Goal: Task Accomplishment & Management: Manage account settings

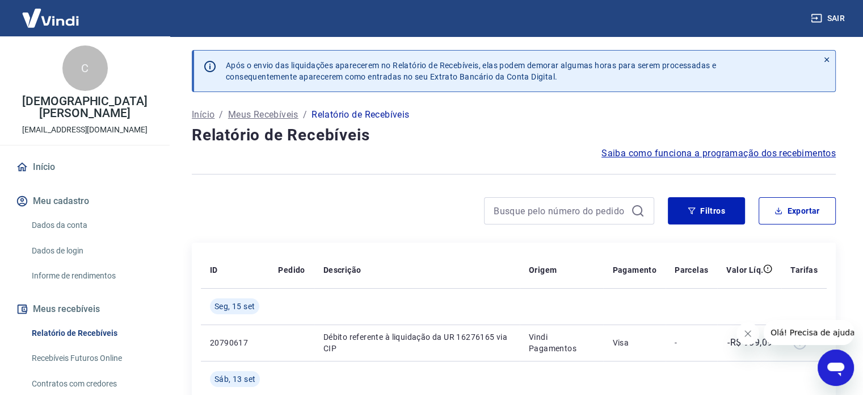
click at [744, 335] on icon "Fechar mensagem da empresa" at bounding box center [748, 333] width 9 height 9
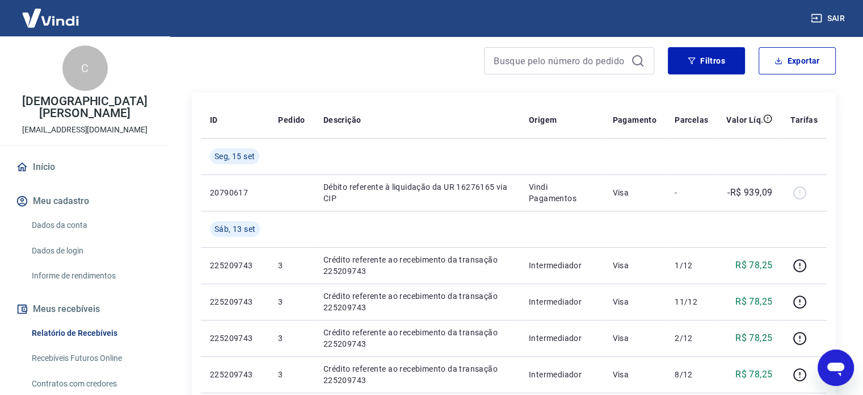
scroll to position [170, 0]
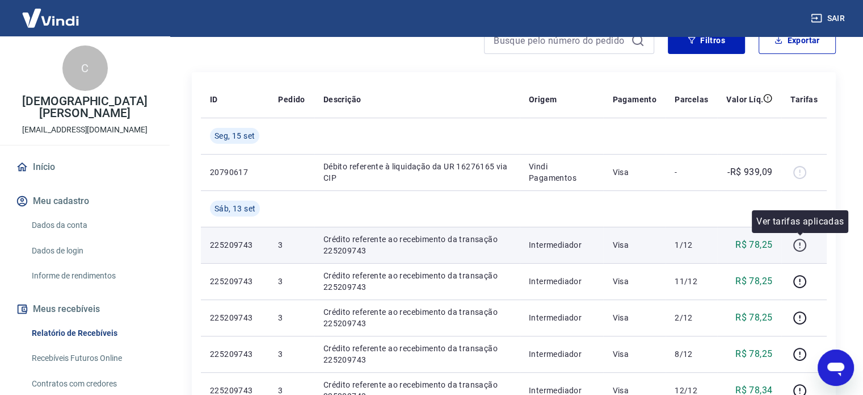
click at [802, 247] on icon "button" at bounding box center [800, 245] width 14 height 14
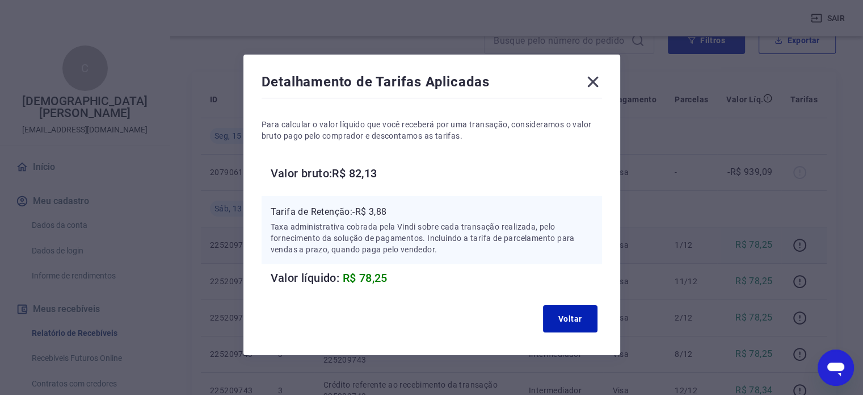
click at [594, 83] on icon at bounding box center [593, 82] width 11 height 11
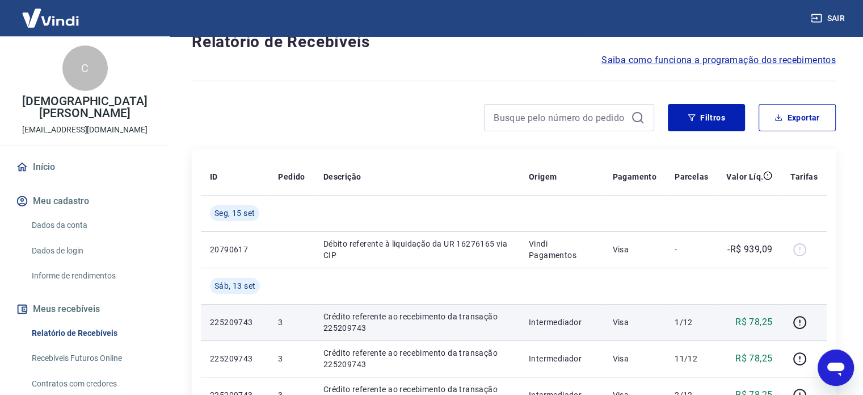
scroll to position [114, 0]
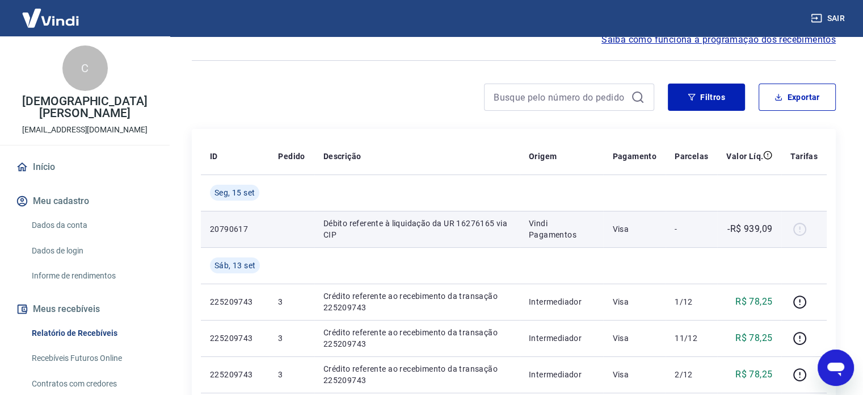
click at [799, 231] on div at bounding box center [804, 229] width 27 height 18
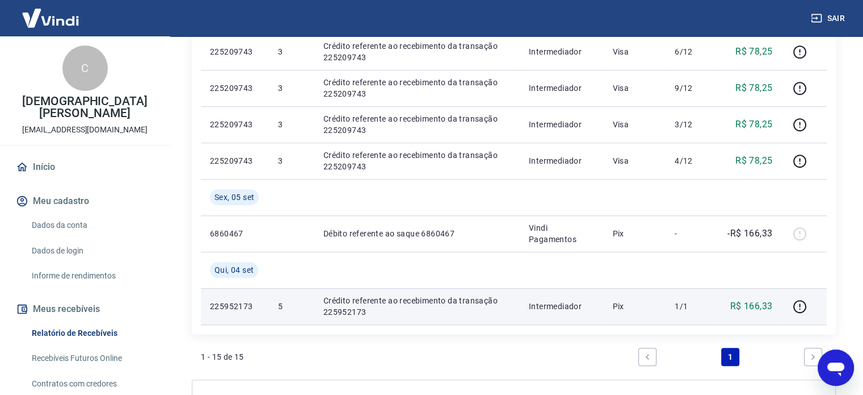
scroll to position [681, 0]
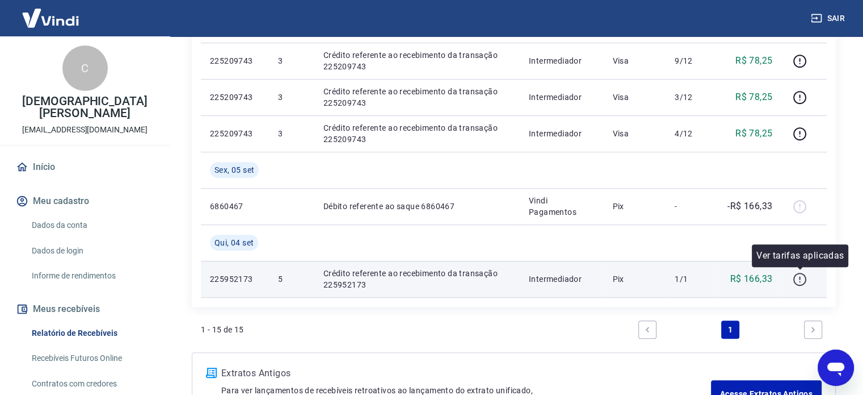
click at [800, 278] on icon "button" at bounding box center [799, 277] width 1 height 3
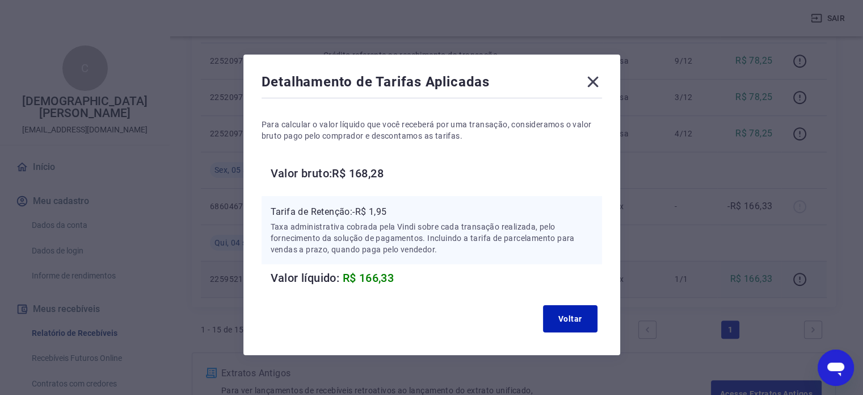
click at [593, 81] on icon at bounding box center [593, 82] width 11 height 11
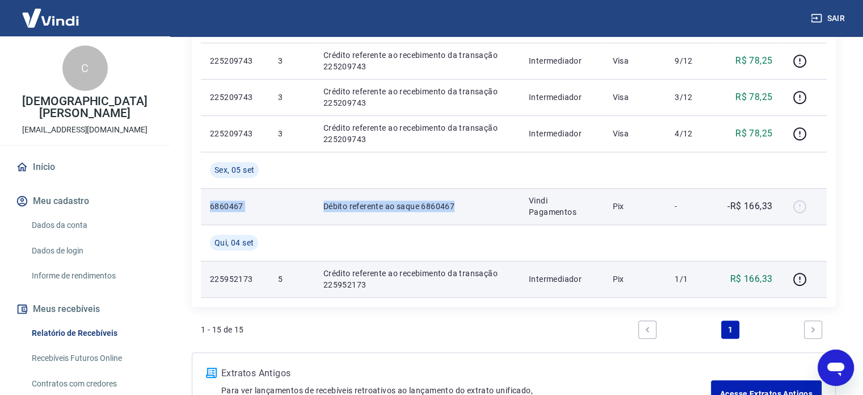
drag, startPoint x: 202, startPoint y: 202, endPoint x: 470, endPoint y: 204, distance: 268.0
click at [470, 204] on tr "6860467 Débito referente ao saque 6860467 Vindi Pagamentos Pix - -R$ 166,33" at bounding box center [514, 206] width 626 height 36
click at [282, 202] on td at bounding box center [291, 206] width 45 height 36
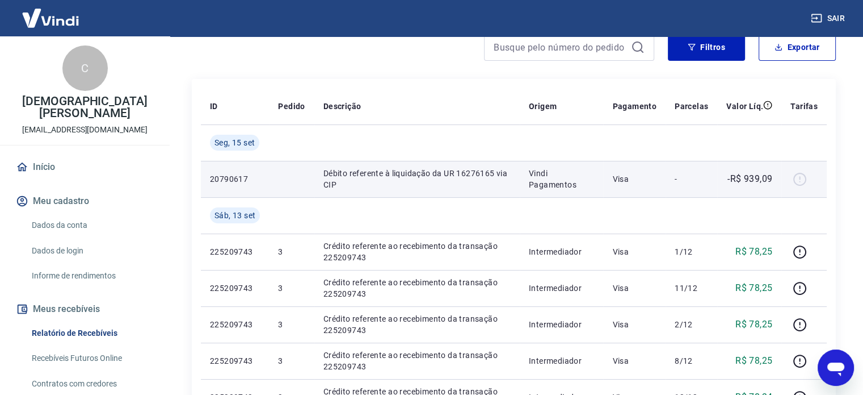
scroll to position [202, 0]
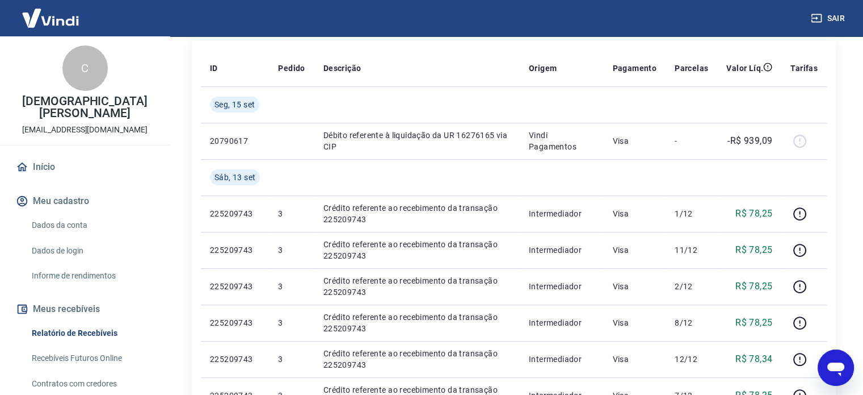
click at [64, 346] on link "Recebíveis Futuros Online" at bounding box center [91, 357] width 129 height 23
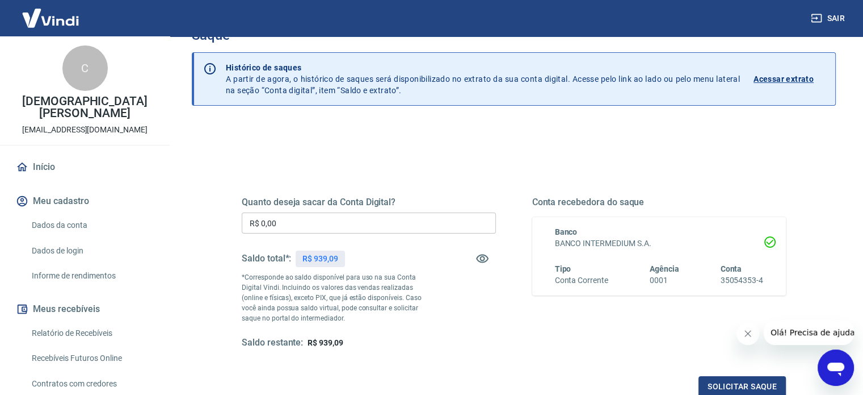
scroll to position [57, 0]
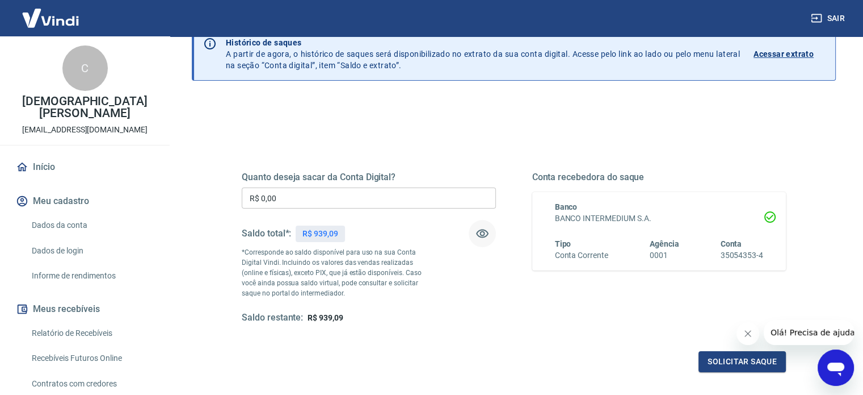
click at [482, 232] on icon "button" at bounding box center [483, 234] width 14 height 14
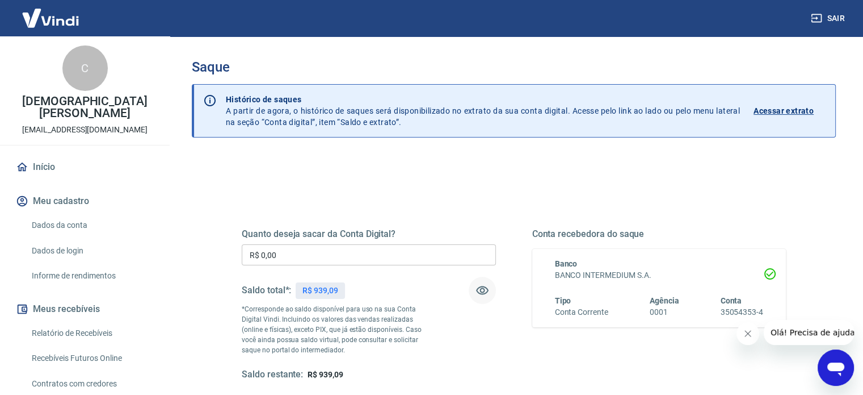
scroll to position [0, 0]
drag, startPoint x: 315, startPoint y: 289, endPoint x: 356, endPoint y: 290, distance: 40.9
click at [356, 290] on div "Saldo total*: R$ 939,09" at bounding box center [369, 289] width 254 height 27
copy p "939,09"
drag, startPoint x: 280, startPoint y: 251, endPoint x: 145, endPoint y: 252, distance: 134.5
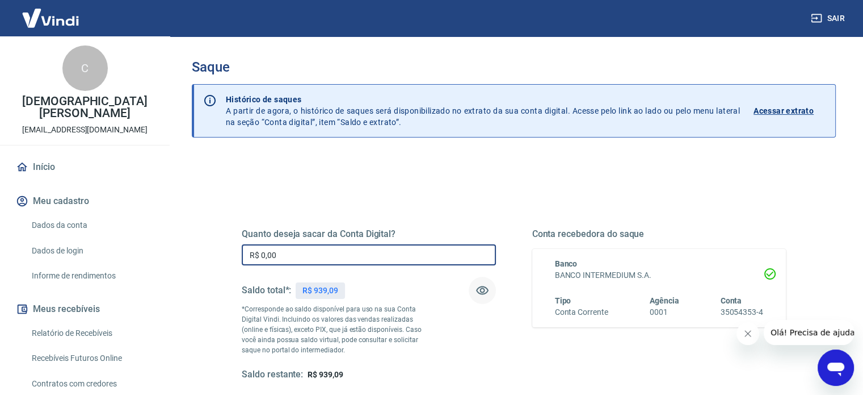
click at [151, 252] on div "Sair C Cristiane Babo da Silva mariella.modas7@hotmail.com Início Meu cadastro …" at bounding box center [431, 197] width 863 height 395
paste input "939,09"
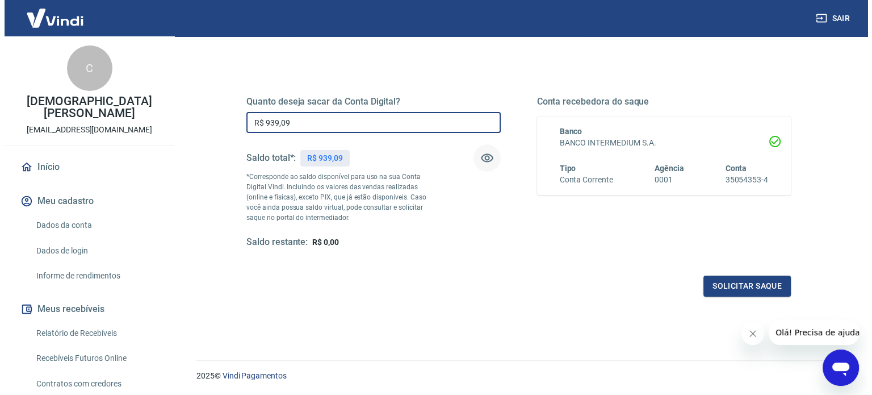
scroll to position [166, 0]
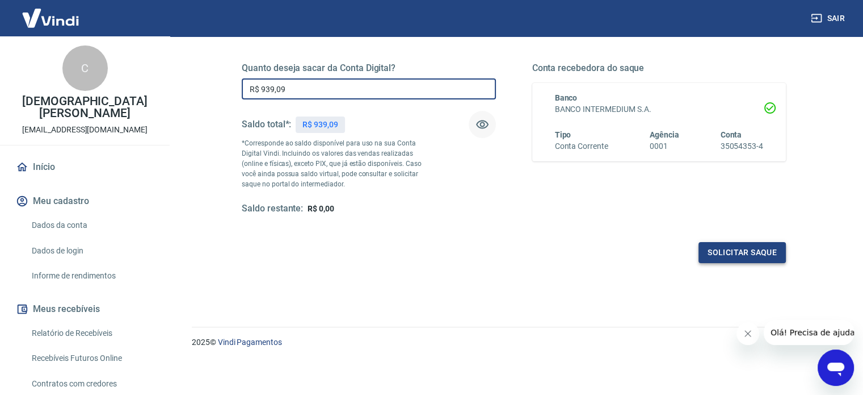
type input "R$ 939,09"
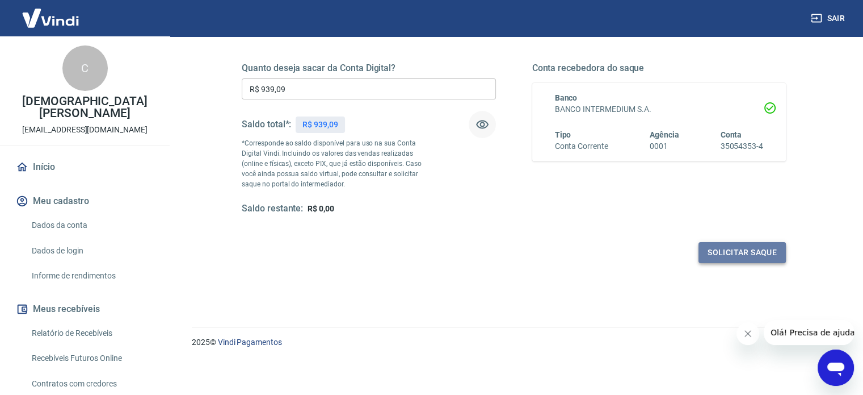
click at [749, 257] on button "Solicitar saque" at bounding box center [742, 252] width 87 height 21
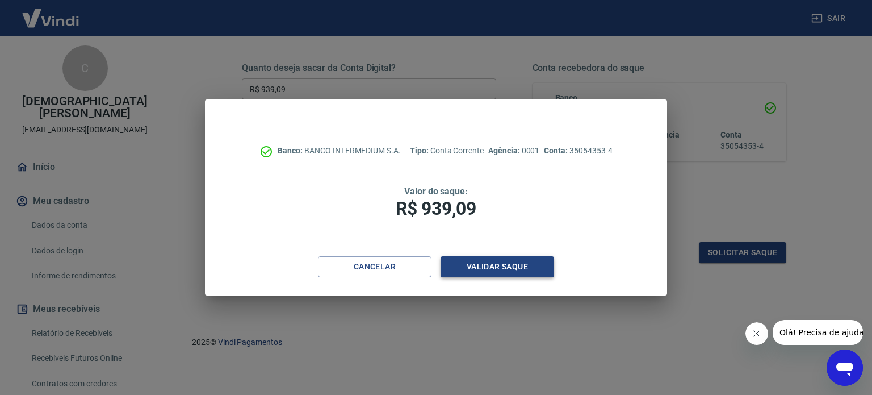
click at [490, 269] on button "Validar saque" at bounding box center [498, 266] width 114 height 21
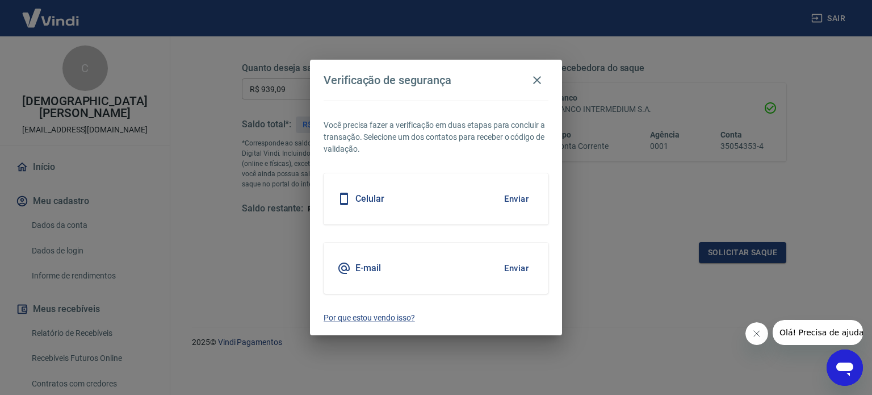
click at [518, 198] on button "Enviar" at bounding box center [516, 199] width 37 height 24
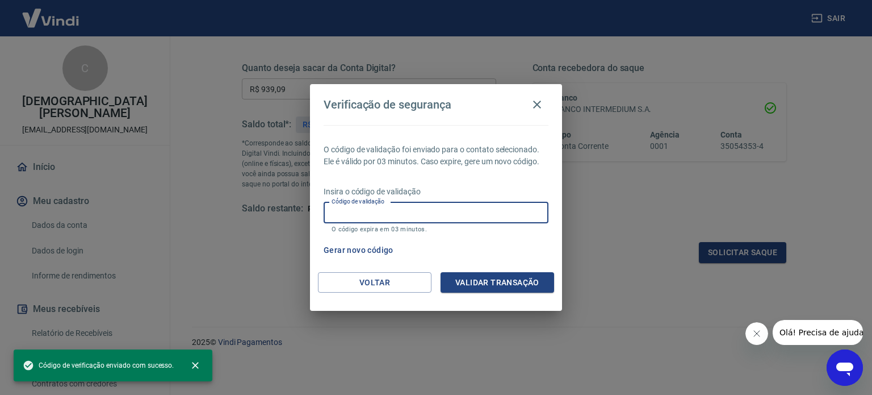
click at [394, 213] on input "Código de validação" at bounding box center [436, 212] width 225 height 21
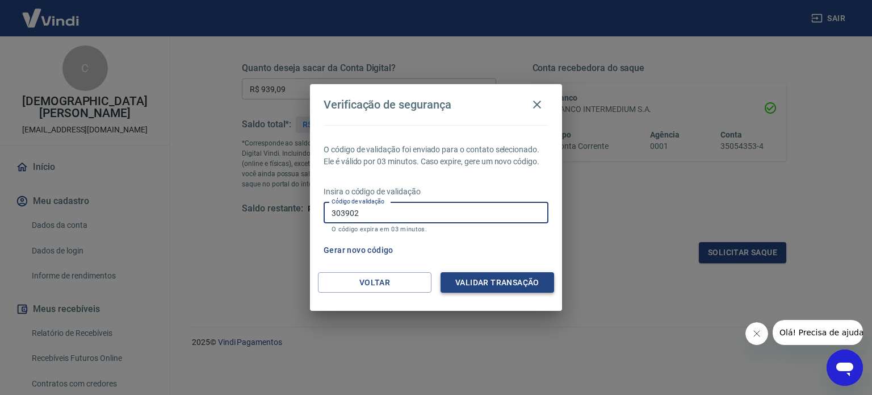
type input "303902"
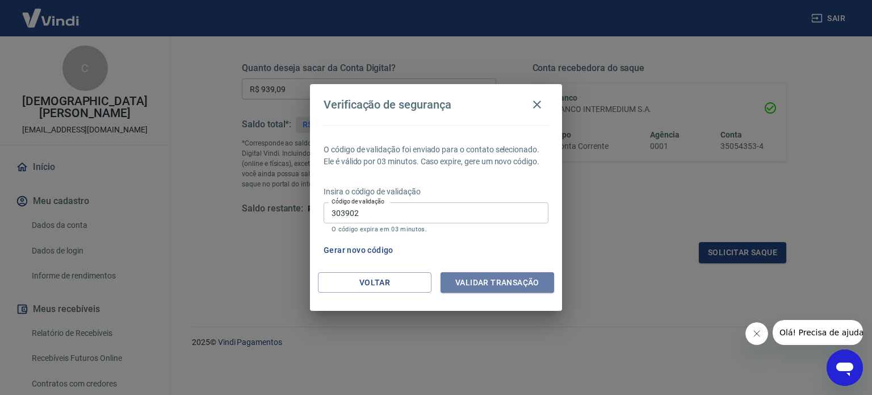
click at [505, 281] on button "Validar transação" at bounding box center [498, 282] width 114 height 21
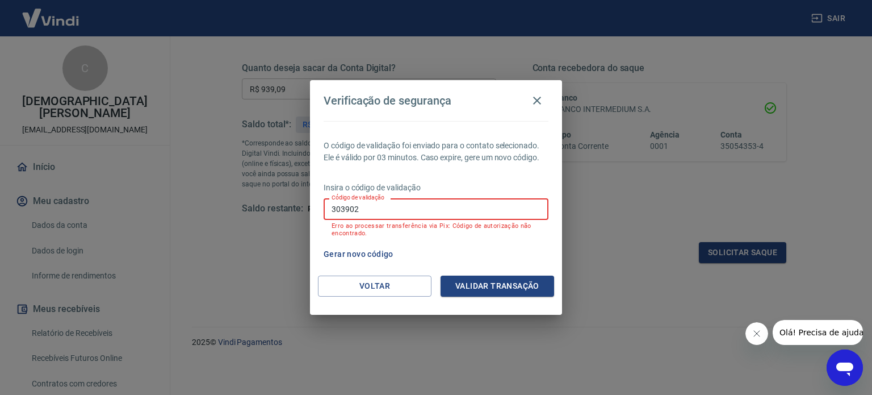
click at [396, 207] on input "303902" at bounding box center [436, 208] width 225 height 21
click at [368, 250] on button "Gerar novo código" at bounding box center [358, 254] width 79 height 21
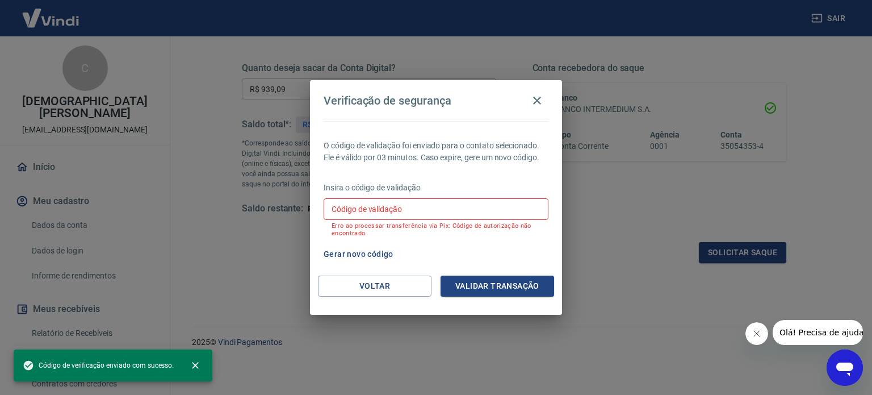
click at [402, 209] on input "Código de validação" at bounding box center [436, 208] width 225 height 21
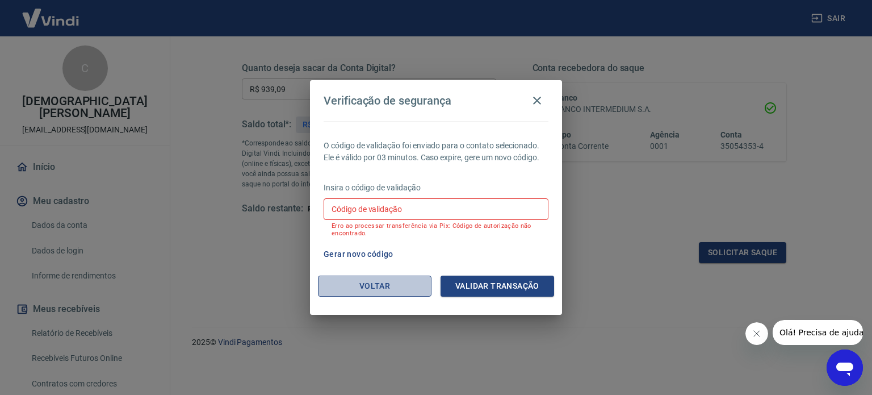
click at [393, 279] on button "Voltar" at bounding box center [375, 285] width 114 height 21
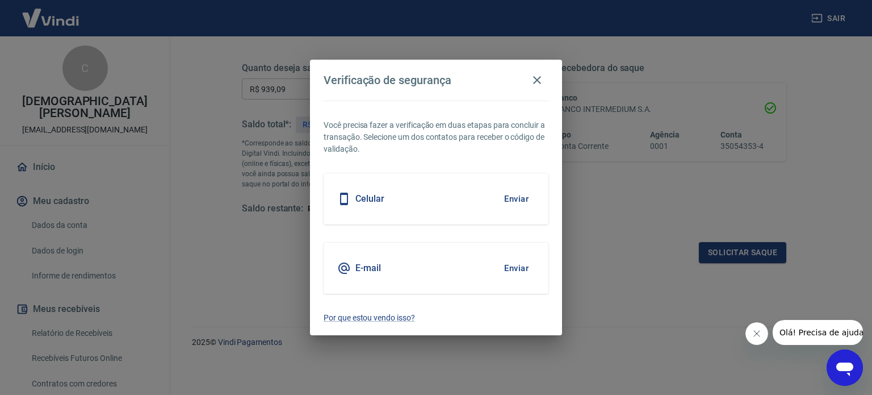
click at [520, 265] on button "Enviar" at bounding box center [516, 268] width 37 height 24
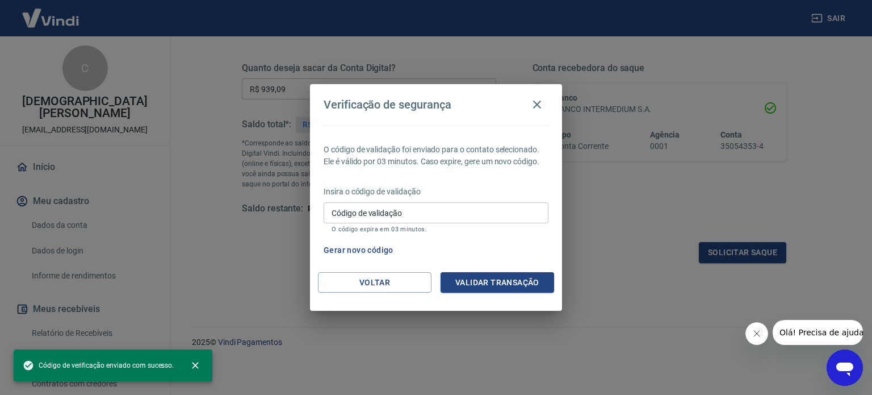
click at [357, 213] on input "Código de validação" at bounding box center [436, 212] width 225 height 21
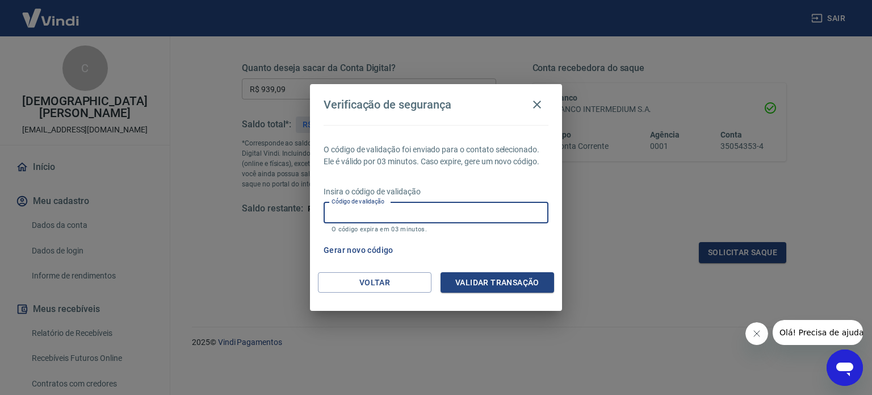
click at [357, 213] on input "Código de validação" at bounding box center [436, 212] width 225 height 21
type input "414830"
click at [502, 284] on button "Validar transação" at bounding box center [498, 282] width 114 height 21
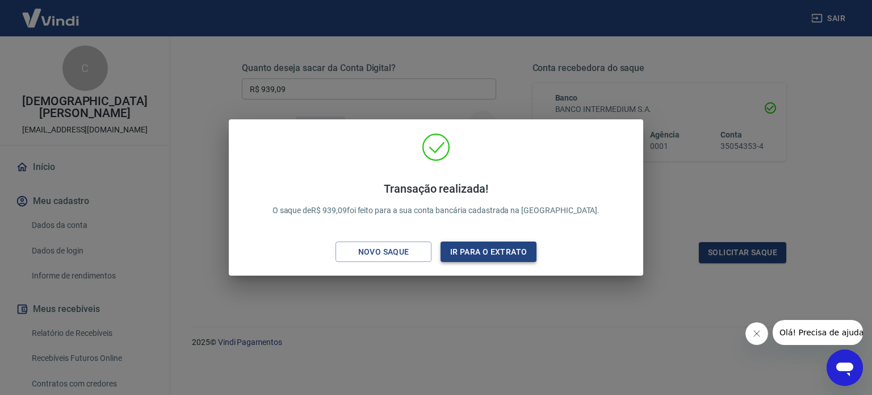
click at [488, 256] on button "Ir para o extrato" at bounding box center [489, 251] width 96 height 21
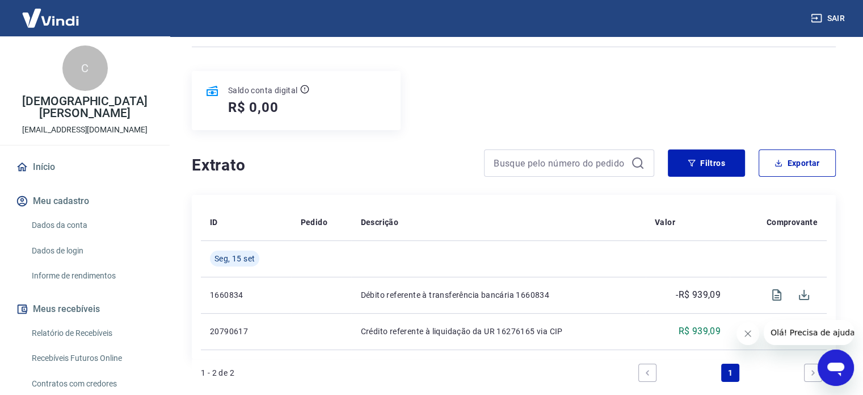
scroll to position [170, 0]
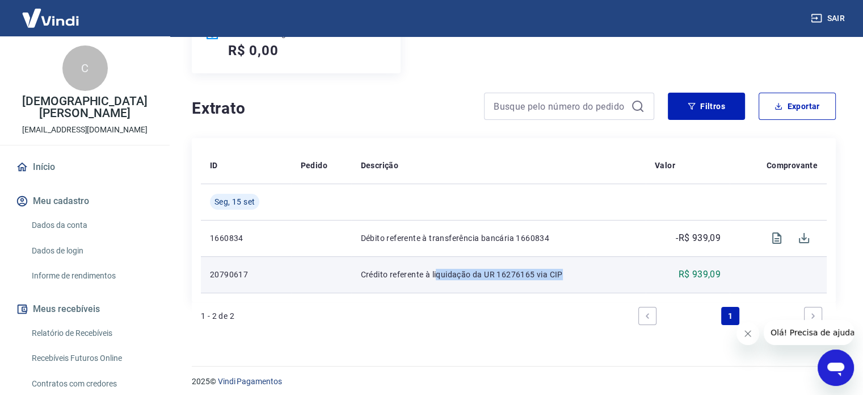
drag, startPoint x: 565, startPoint y: 276, endPoint x: 404, endPoint y: 278, distance: 161.8
click at [412, 278] on p "Crédito referente à liquidação da UR 16276165 via CIP" at bounding box center [498, 274] width 276 height 11
